Goal: Transaction & Acquisition: Purchase product/service

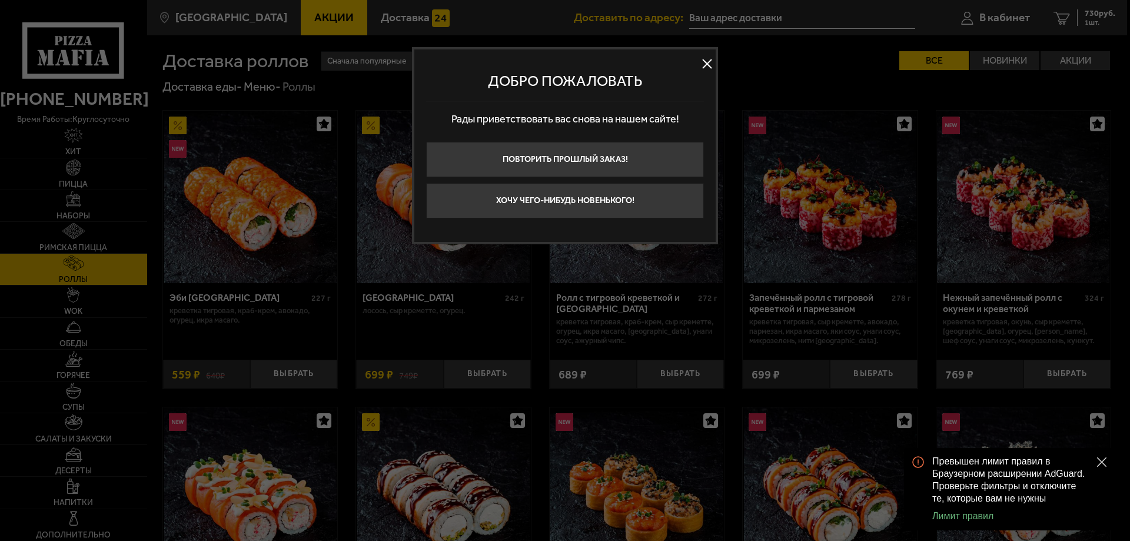
type input "[STREET_ADDRESS][PERSON_NAME]"
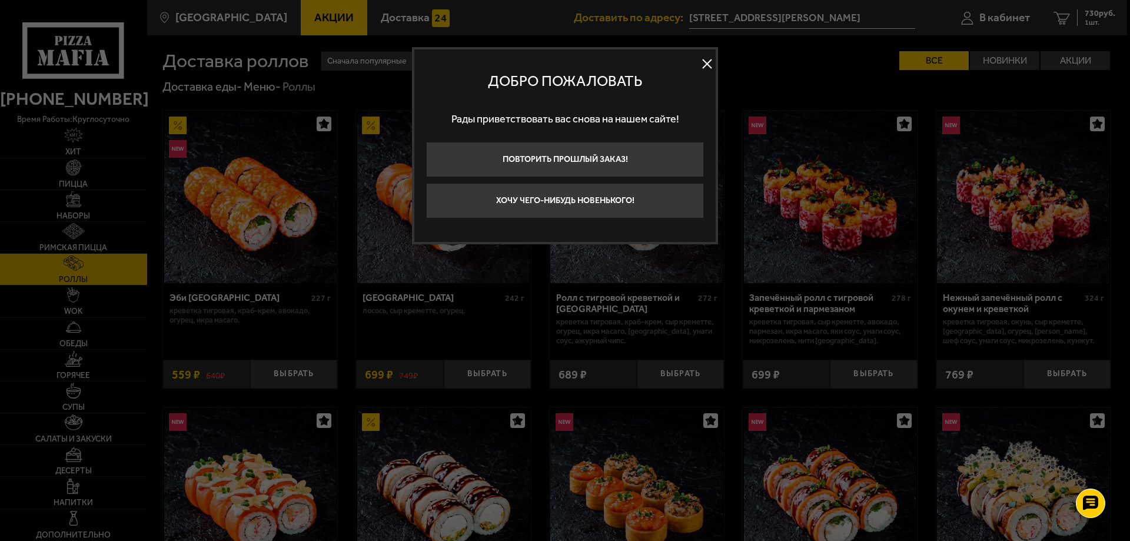
click at [711, 61] on button at bounding box center [707, 64] width 18 height 18
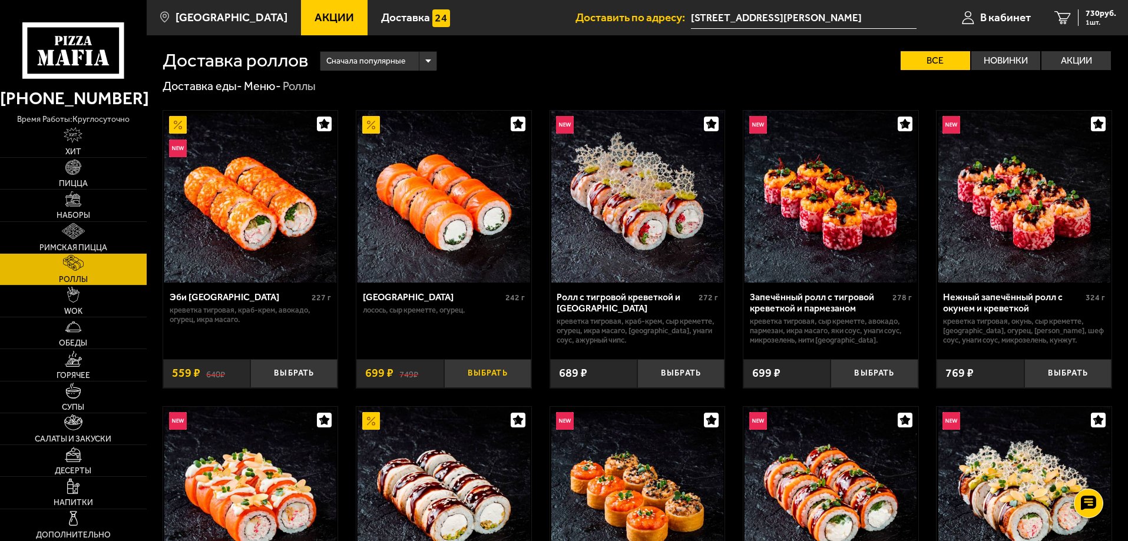
click at [490, 388] on button "Выбрать" at bounding box center [487, 373] width 87 height 29
click at [69, 175] on img at bounding box center [73, 168] width 16 height 16
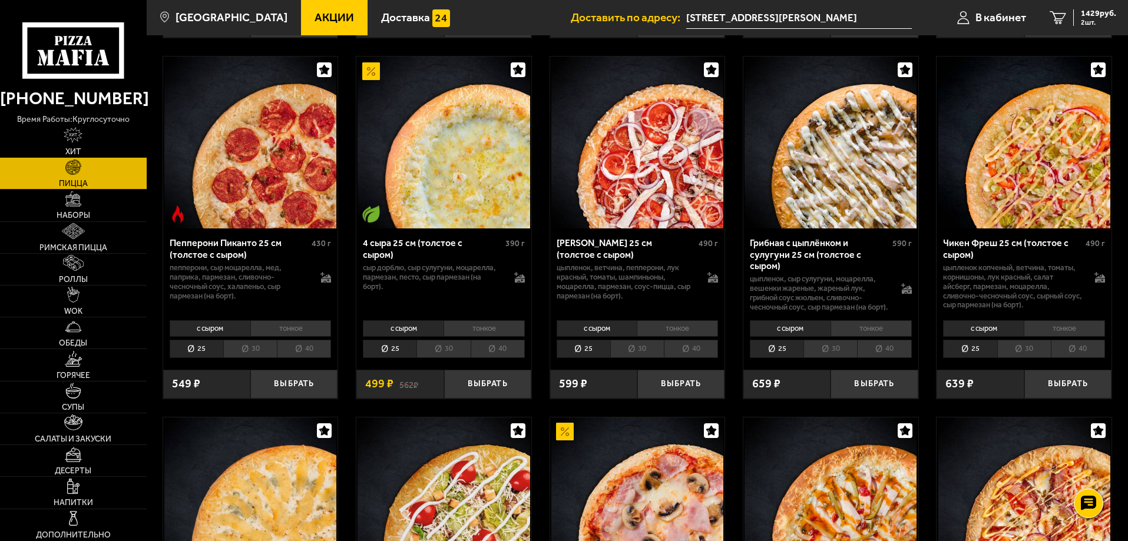
scroll to position [824, 0]
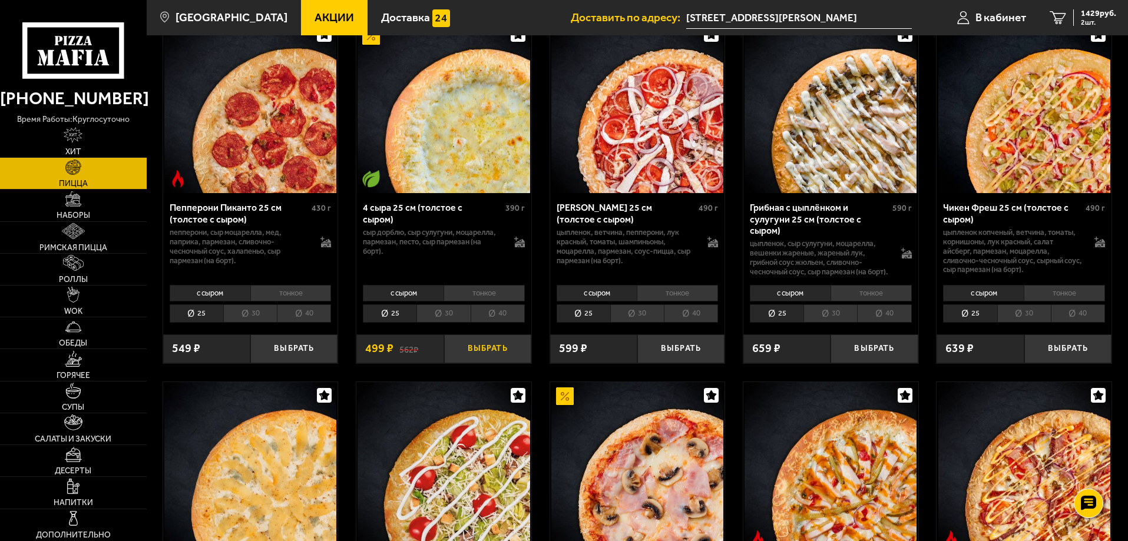
click at [470, 351] on button "Выбрать" at bounding box center [487, 348] width 87 height 29
click at [1082, 15] on span "1928 руб." at bounding box center [1097, 13] width 35 height 8
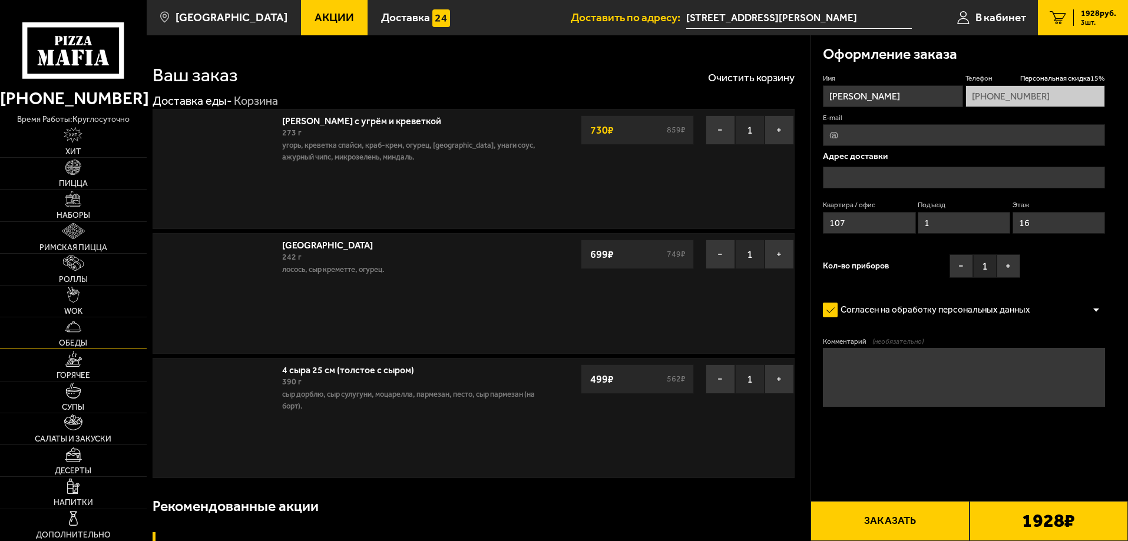
type input "[STREET_ADDRESS][PERSON_NAME]"
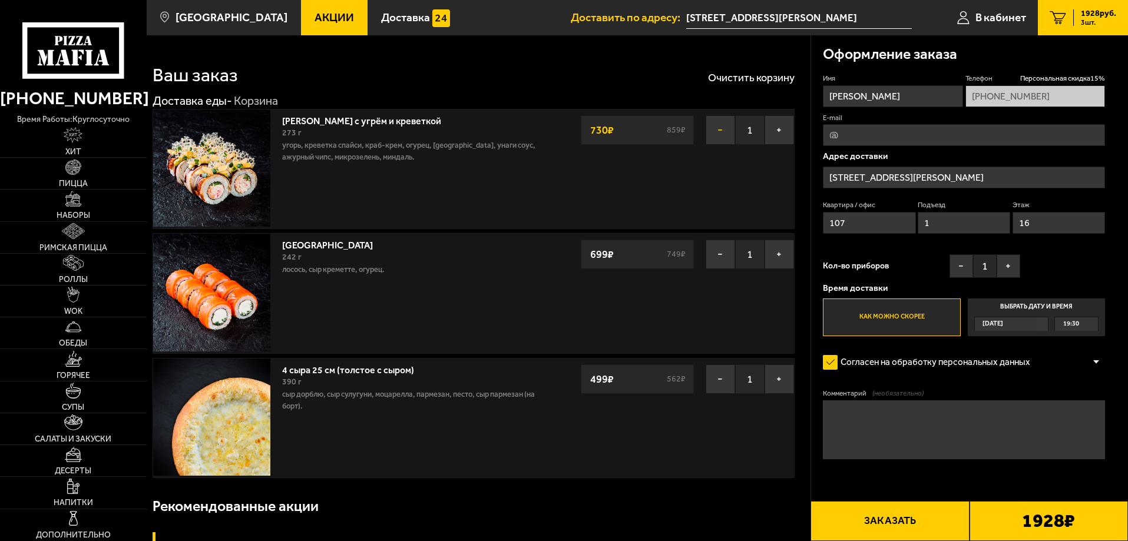
click at [727, 131] on button "−" at bounding box center [719, 129] width 29 height 29
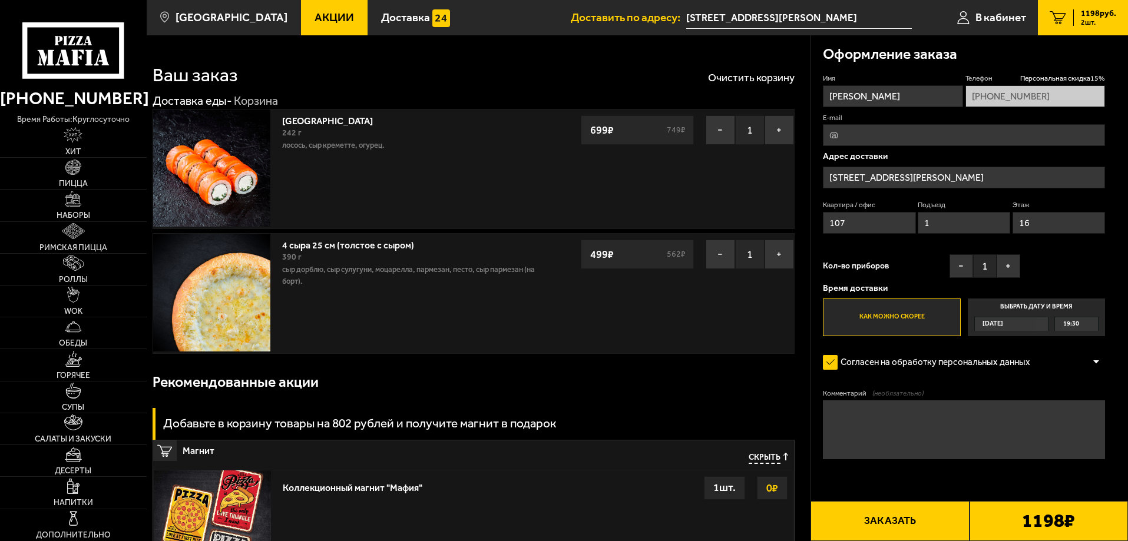
click at [931, 510] on button "Заказать" at bounding box center [889, 521] width 158 height 40
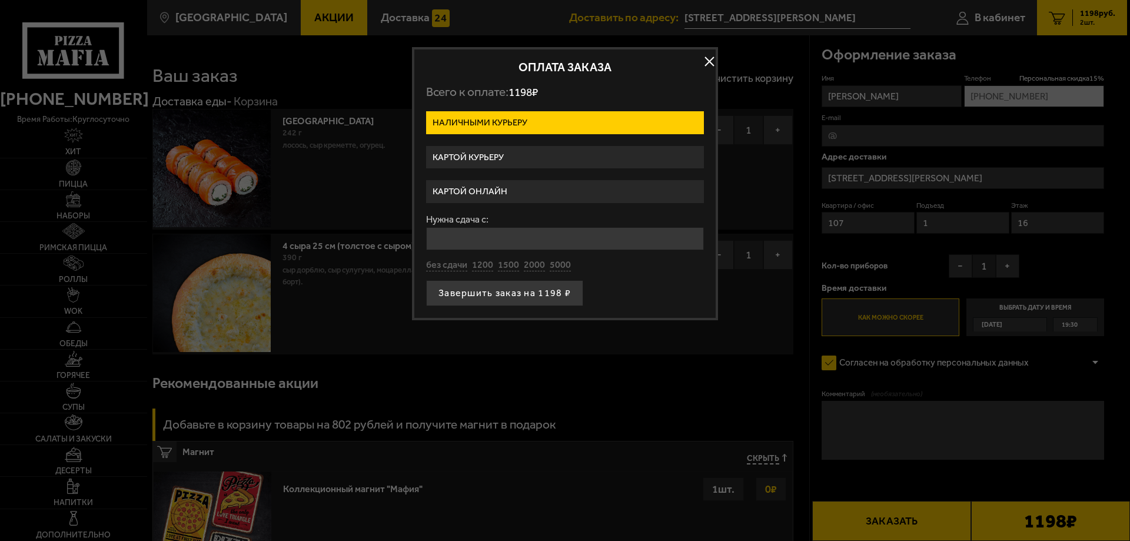
click at [497, 187] on label "Картой онлайн" at bounding box center [565, 191] width 278 height 23
click at [0, 0] on input "Картой онлайн" at bounding box center [0, 0] width 0 height 0
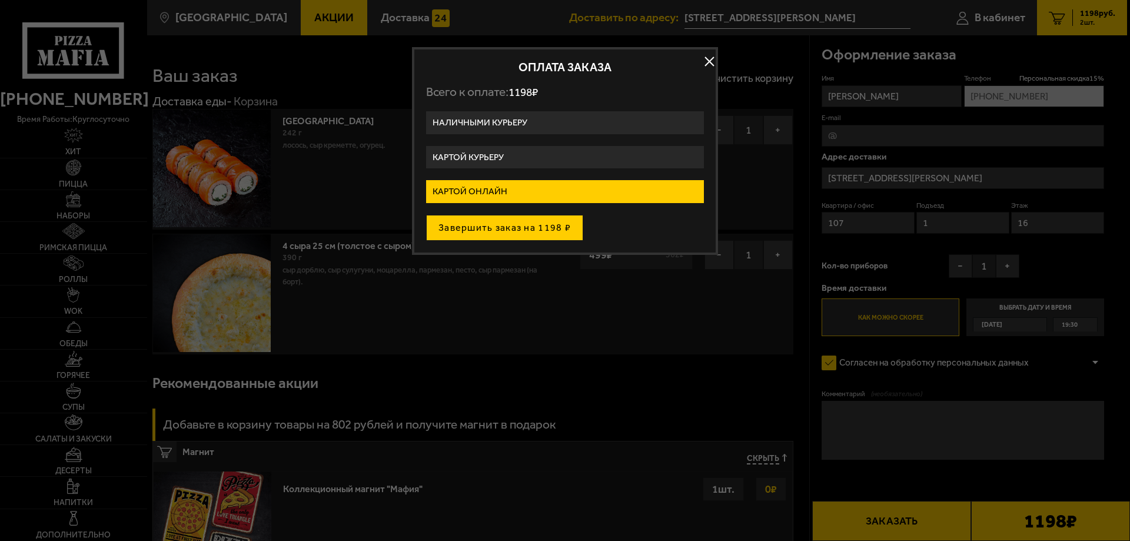
click at [493, 217] on button "Завершить заказ на 1198 ₽" at bounding box center [504, 228] width 157 height 26
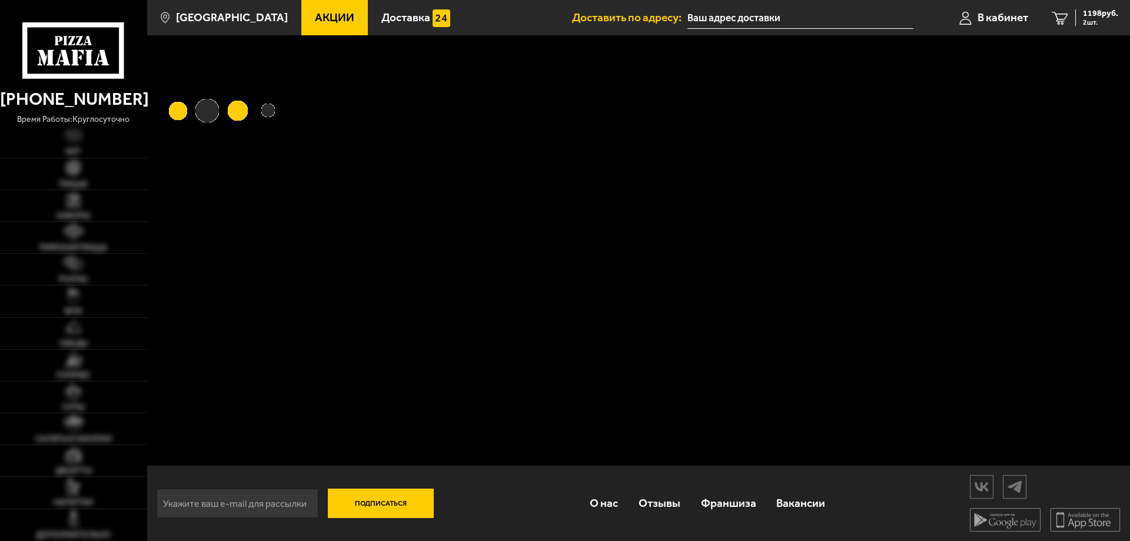
type input "[STREET_ADDRESS][PERSON_NAME]"
